Goal: Task Accomplishment & Management: Manage account settings

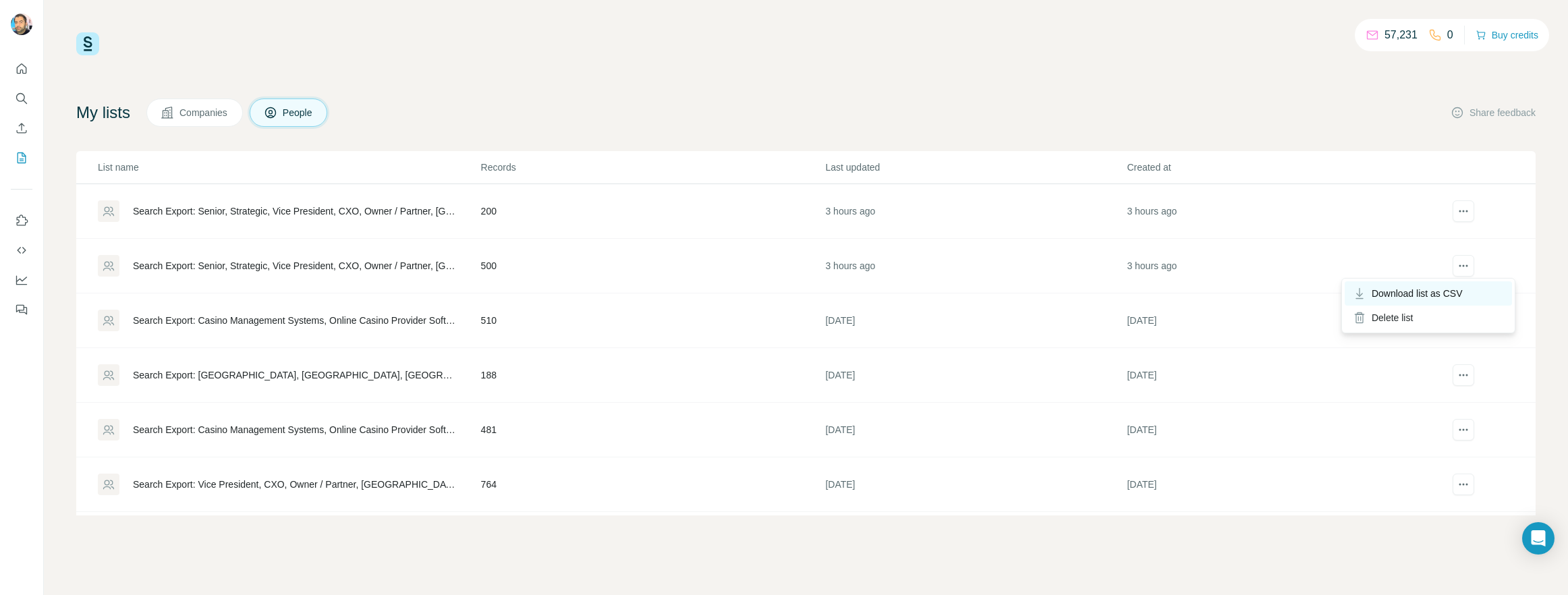
click at [1434, 293] on span "Download list as CSV" at bounding box center [1417, 294] width 91 height 13
click at [1456, 212] on icon "actions" at bounding box center [1463, 211] width 13 height 13
click at [1435, 236] on span "Download list as CSV" at bounding box center [1417, 239] width 91 height 13
click at [1401, 265] on div "Delete list" at bounding box center [1428, 263] width 167 height 25
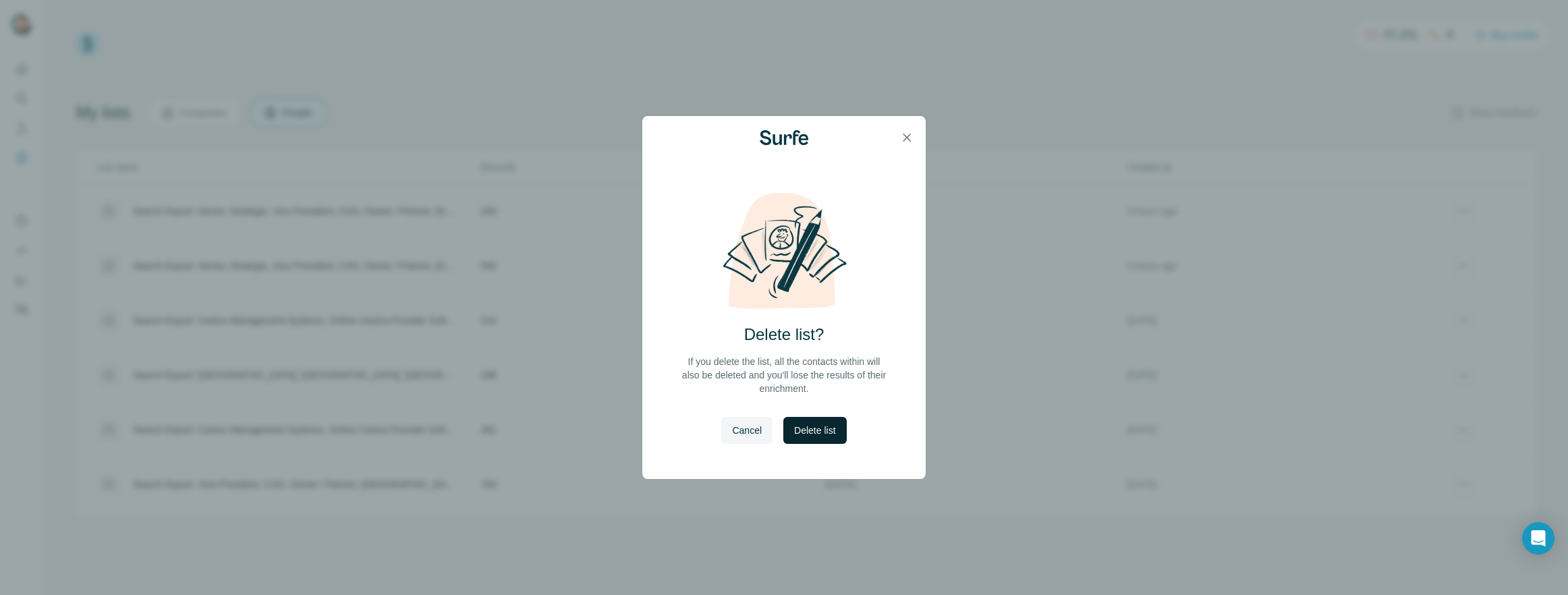
click at [820, 425] on span "Delete list" at bounding box center [814, 430] width 41 height 13
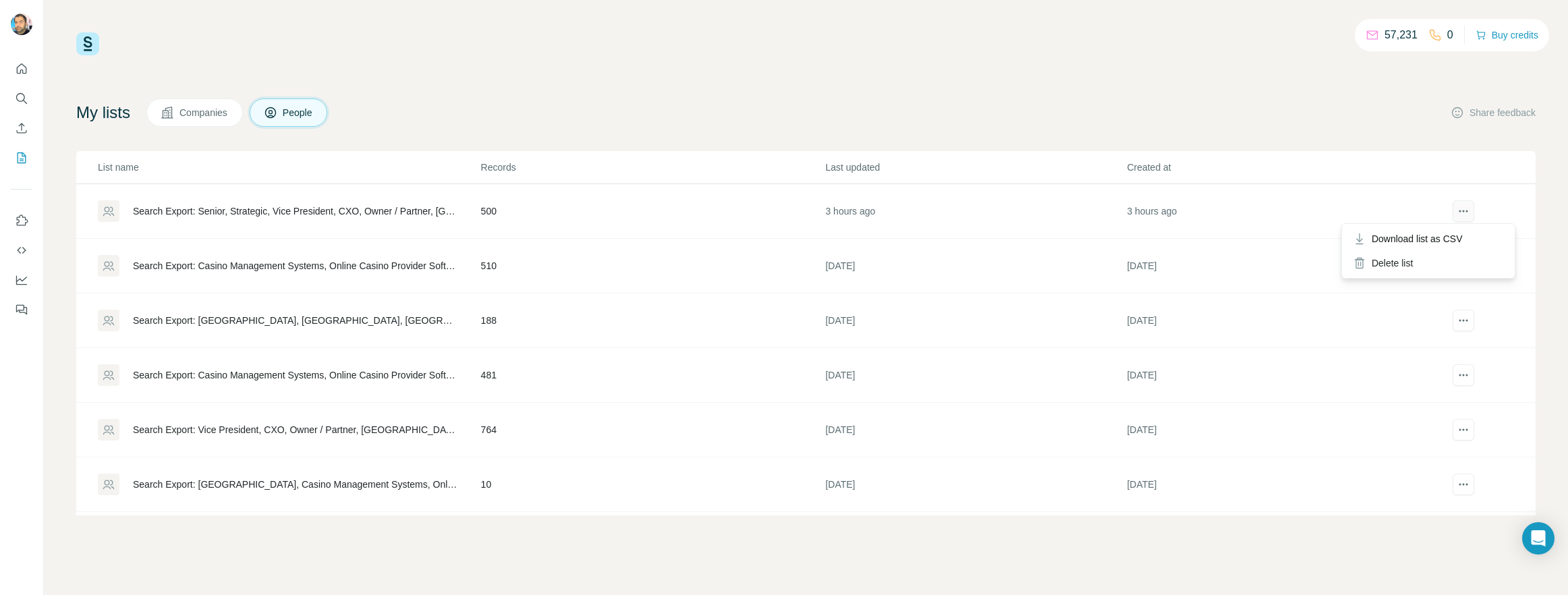
click at [1456, 209] on icon "actions" at bounding box center [1463, 211] width 13 height 13
click at [1456, 210] on icon "actions" at bounding box center [1463, 211] width 13 height 13
click at [1401, 268] on div "Delete list" at bounding box center [1428, 263] width 167 height 25
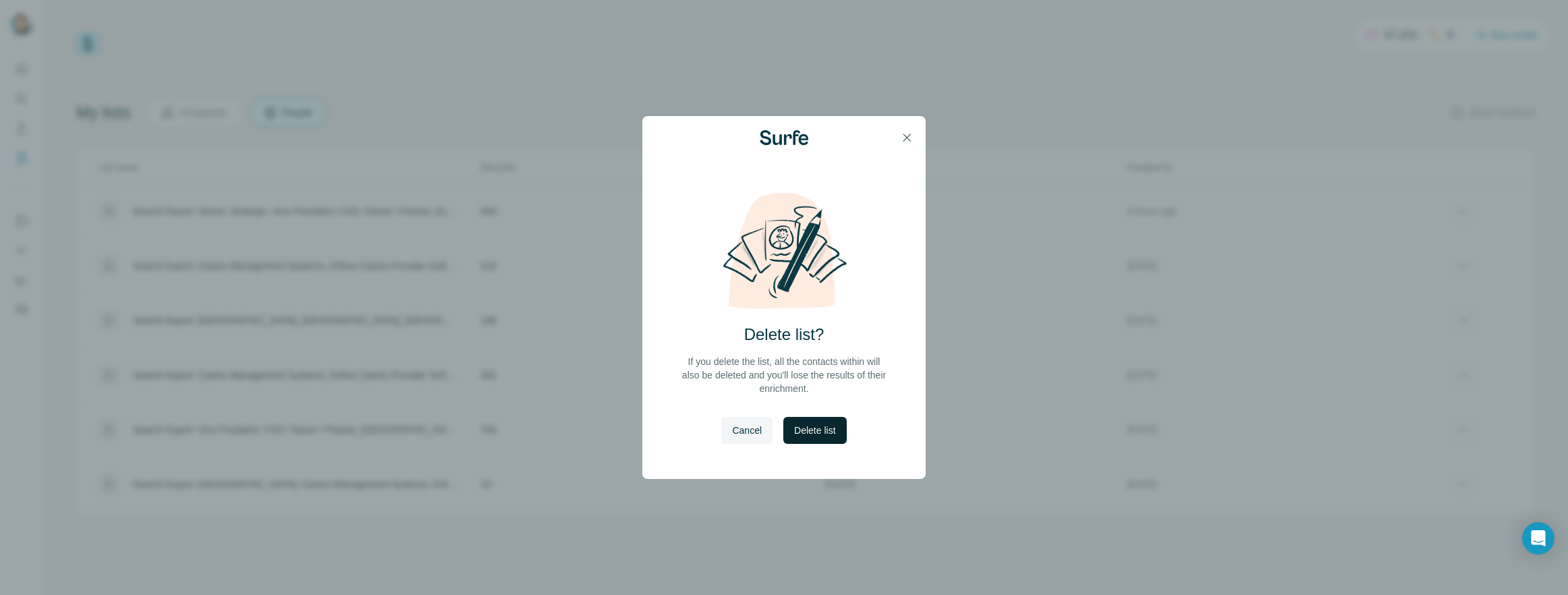
click at [842, 425] on button "Delete list" at bounding box center [815, 430] width 63 height 27
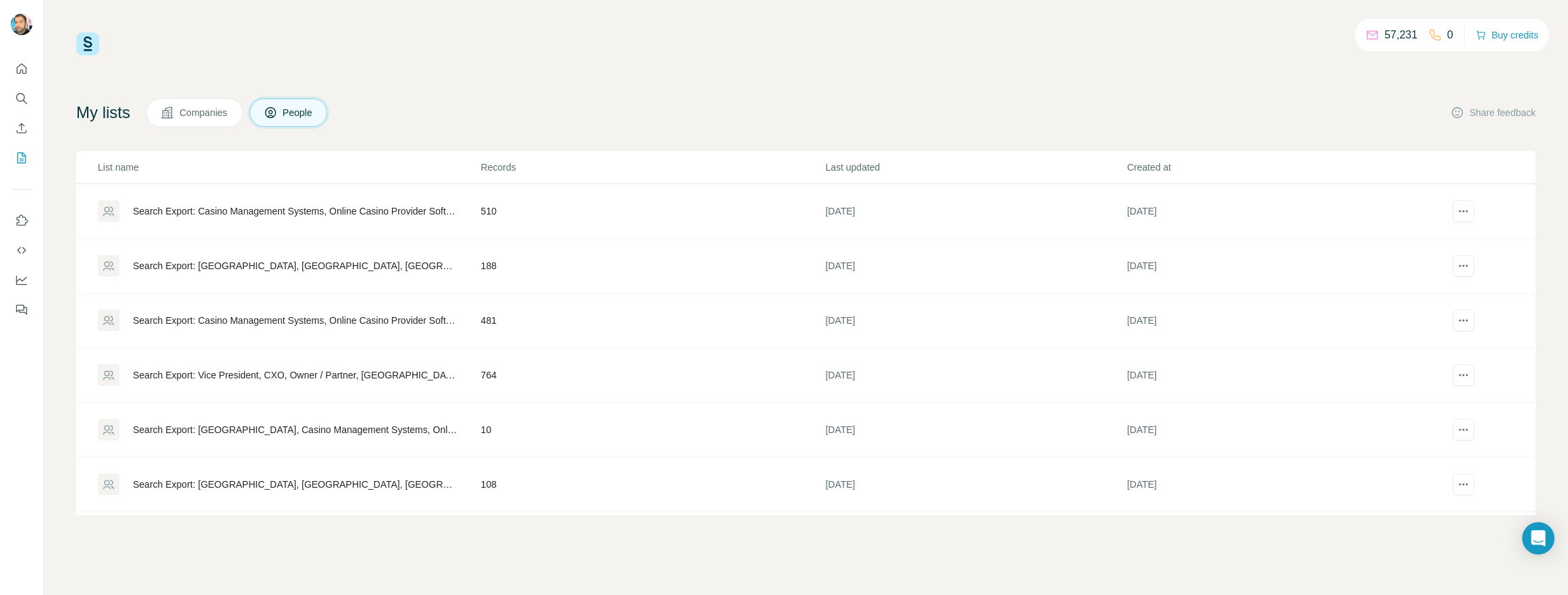
click at [1008, 56] on div "57,231 0 Buy credits My lists Companies People Share feedback List name Records…" at bounding box center [806, 274] width 1459 height 483
